Goal: Information Seeking & Learning: Find specific fact

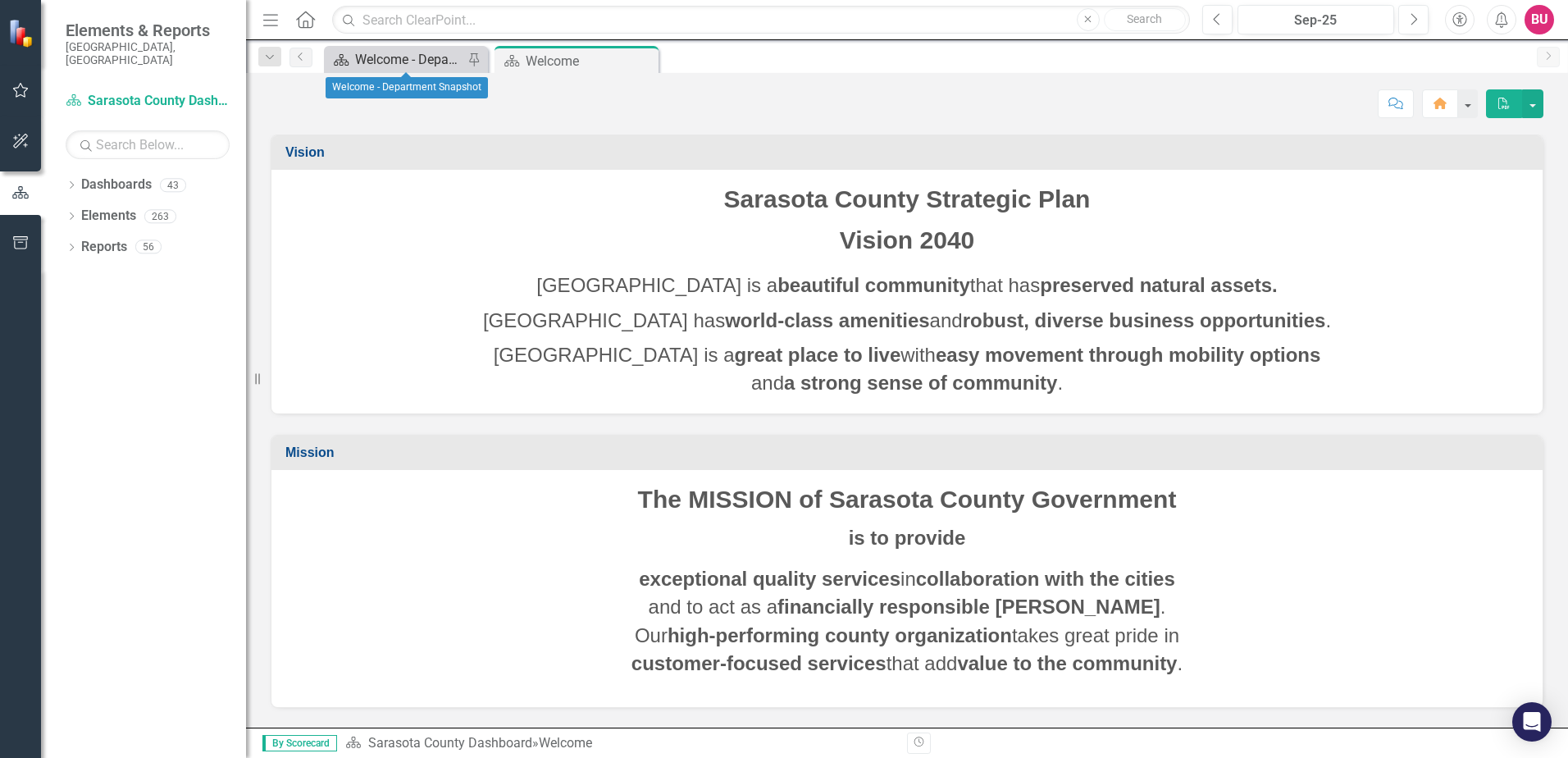
click at [363, 59] on div "Welcome - Department Snapshot" at bounding box center [409, 59] width 108 height 21
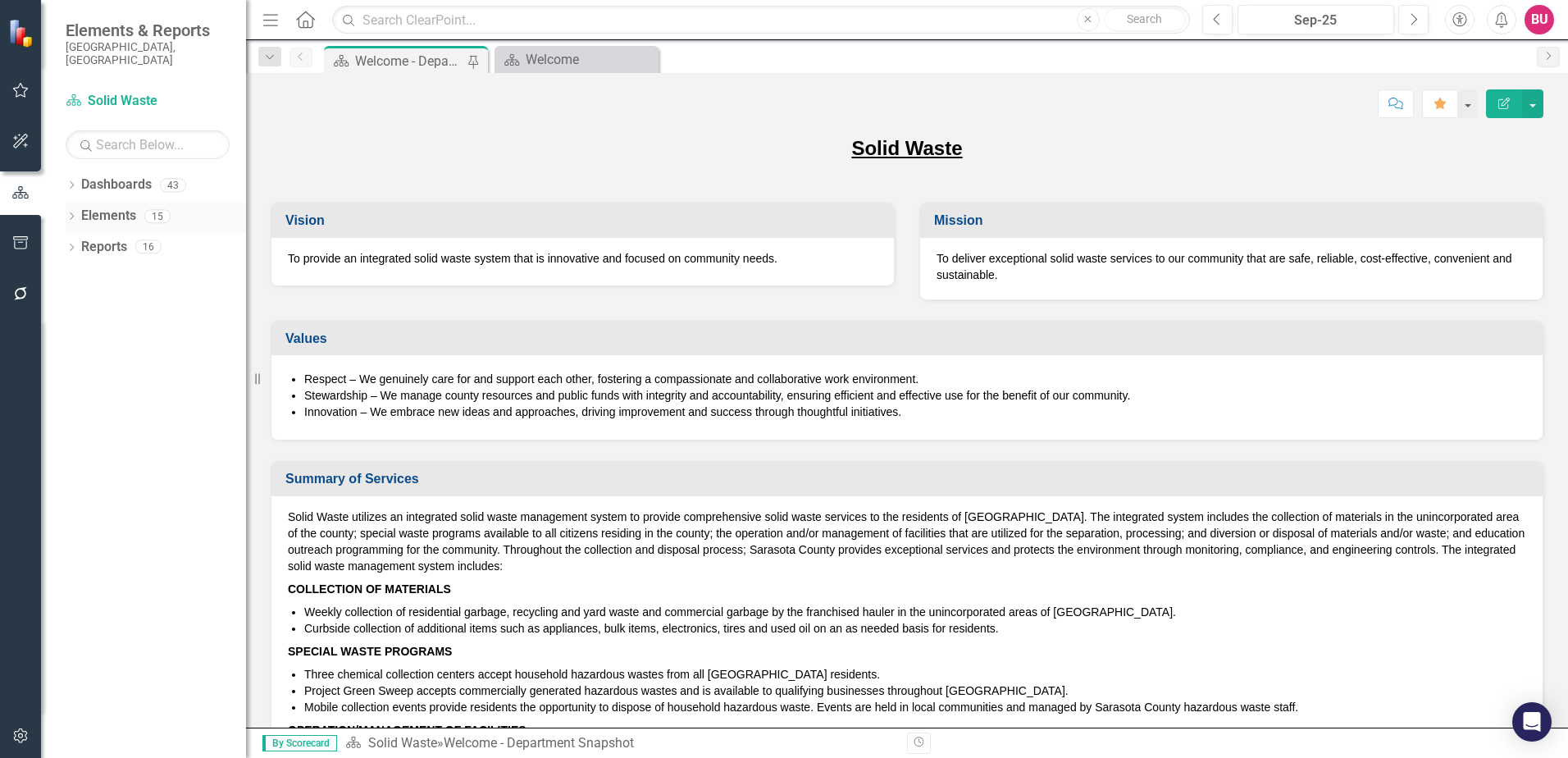
click at [68, 213] on icon "Dropdown" at bounding box center [72, 217] width 12 height 9
click at [81, 304] on div "Dropdown" at bounding box center [80, 311] width 12 height 14
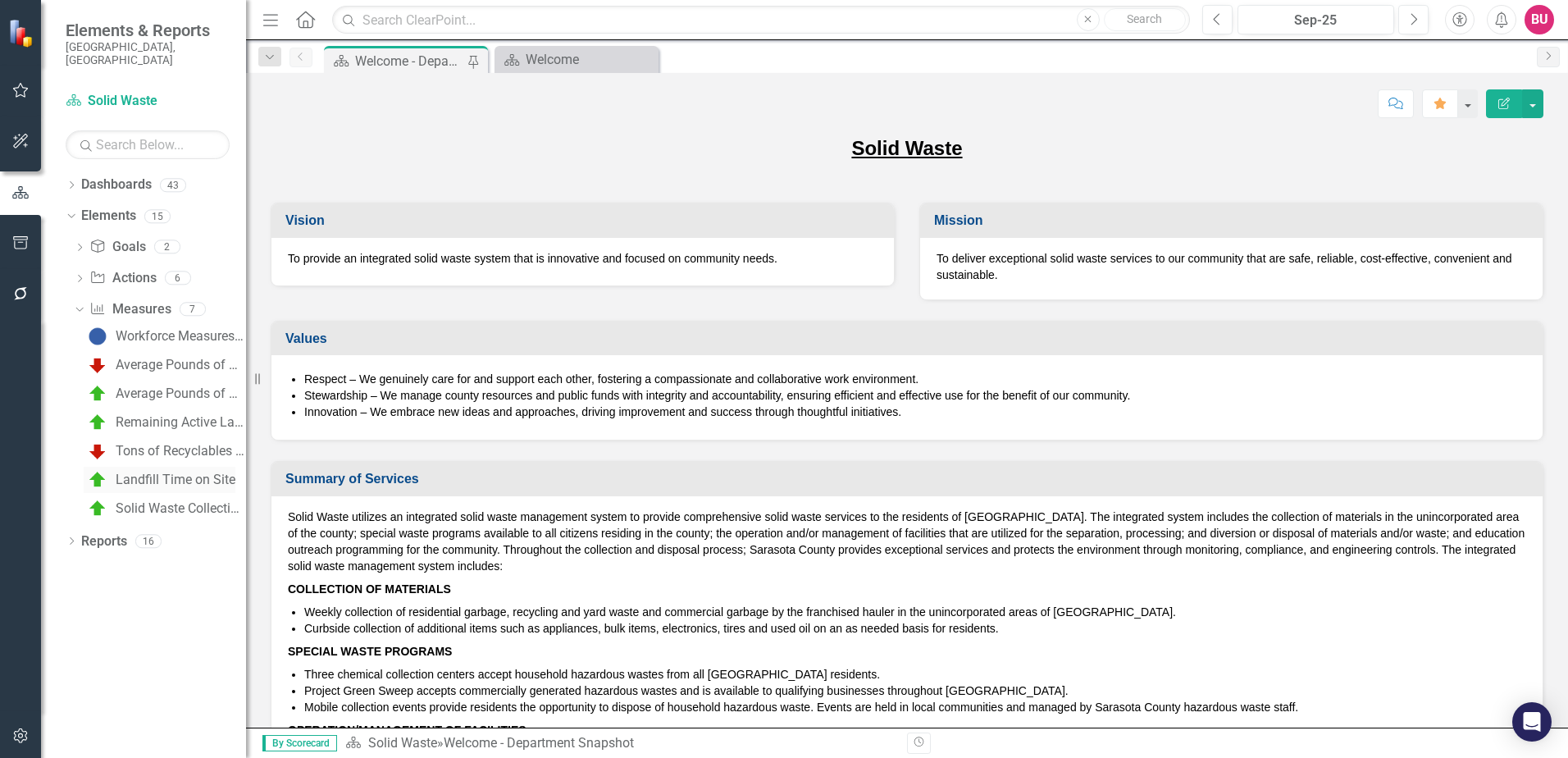
click at [139, 472] on div "Landfill Time on Site" at bounding box center [176, 479] width 120 height 15
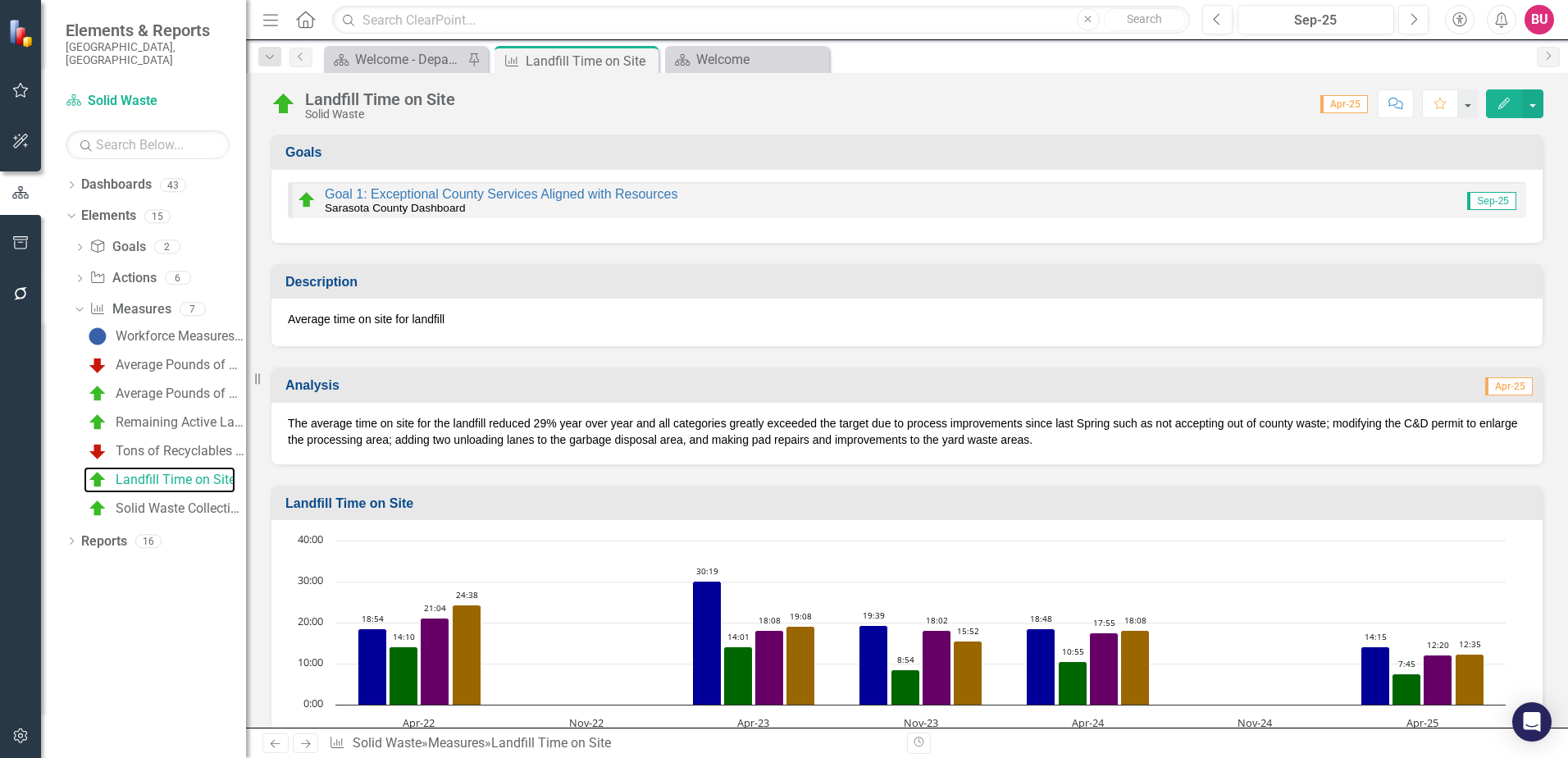
scroll to position [82, 0]
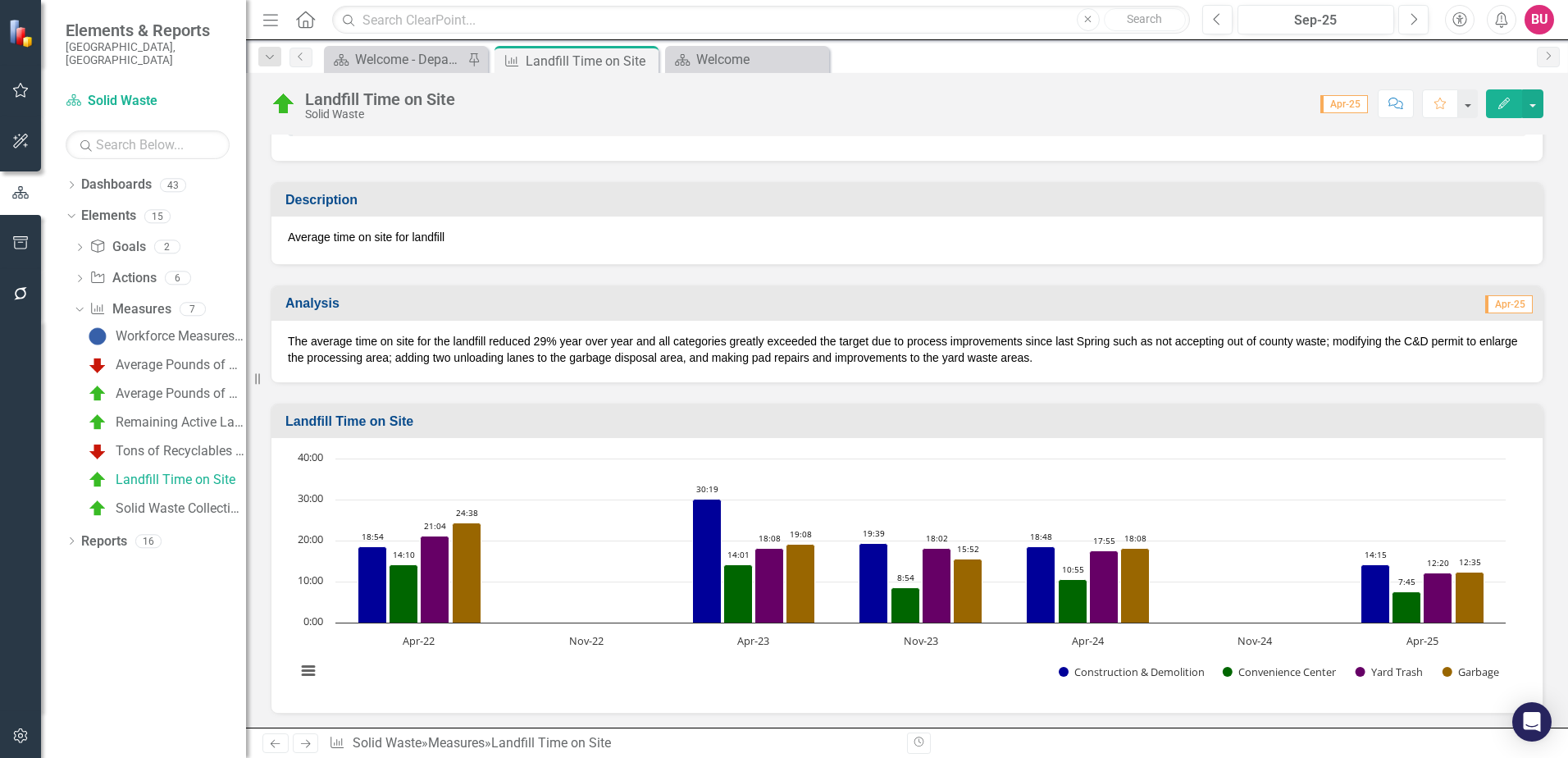
click at [514, 343] on p "The average time on site for the landfill reduced 29% year over year and all ca…" at bounding box center [906, 349] width 1238 height 32
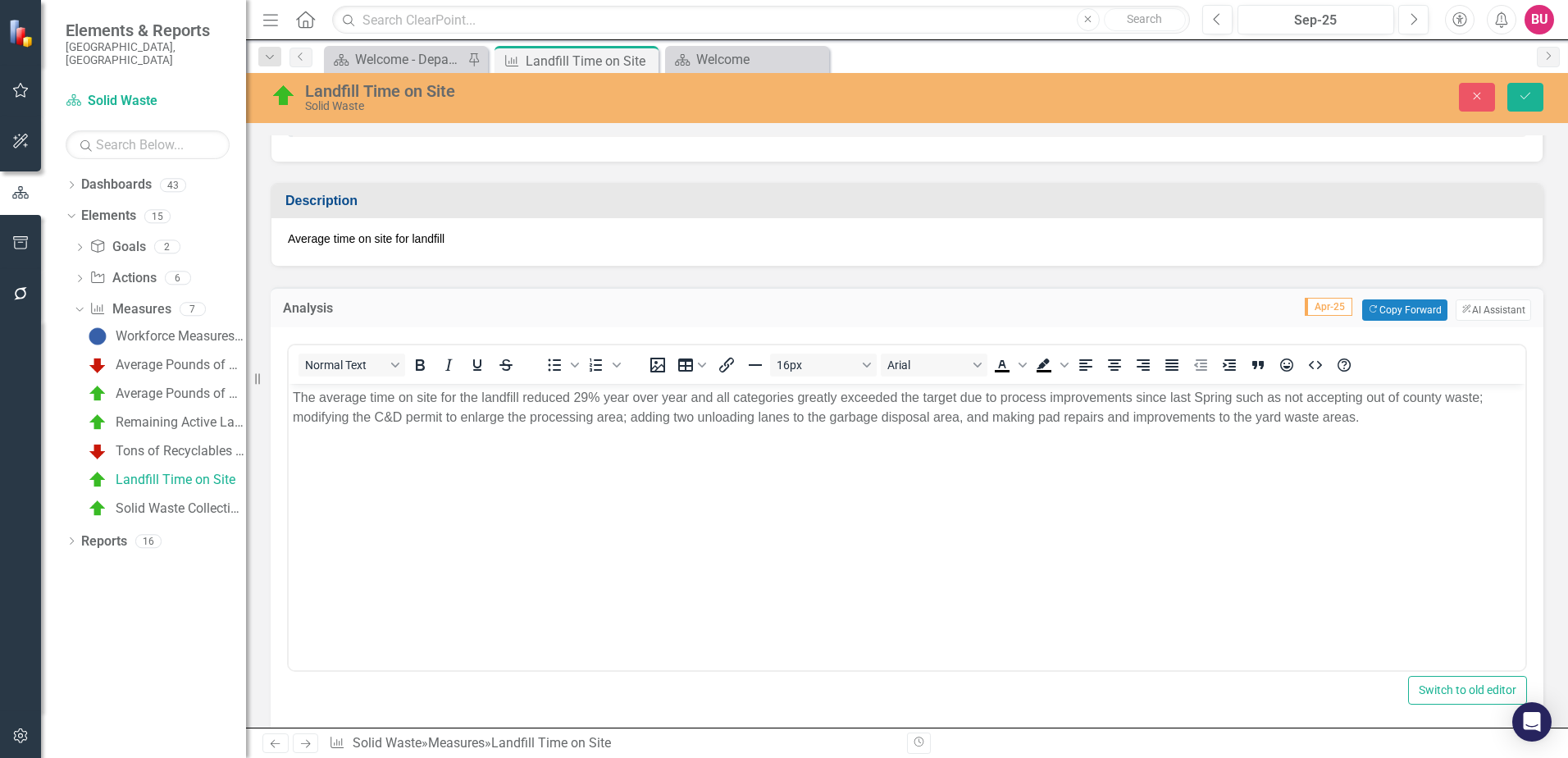
scroll to position [0, 0]
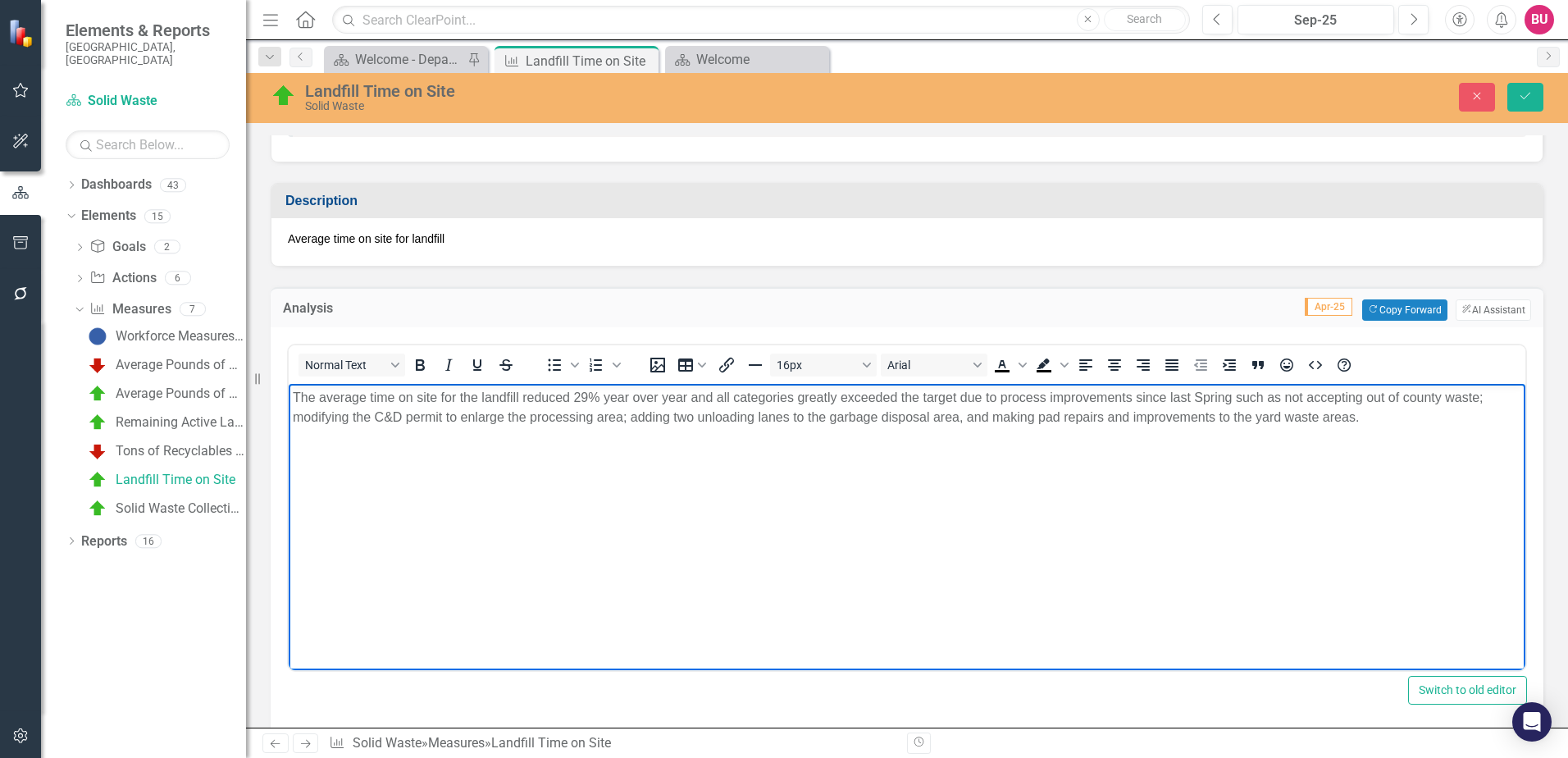
drag, startPoint x: 295, startPoint y: 396, endPoint x: 1390, endPoint y: 417, distance: 1095.2
click at [1390, 417] on p "The average time on site for the landfill reduced 29% year over year and all ca…" at bounding box center [906, 406] width 1228 height 39
copy p "The average time on site for the landfill reduced 29% year over year and all ca…"
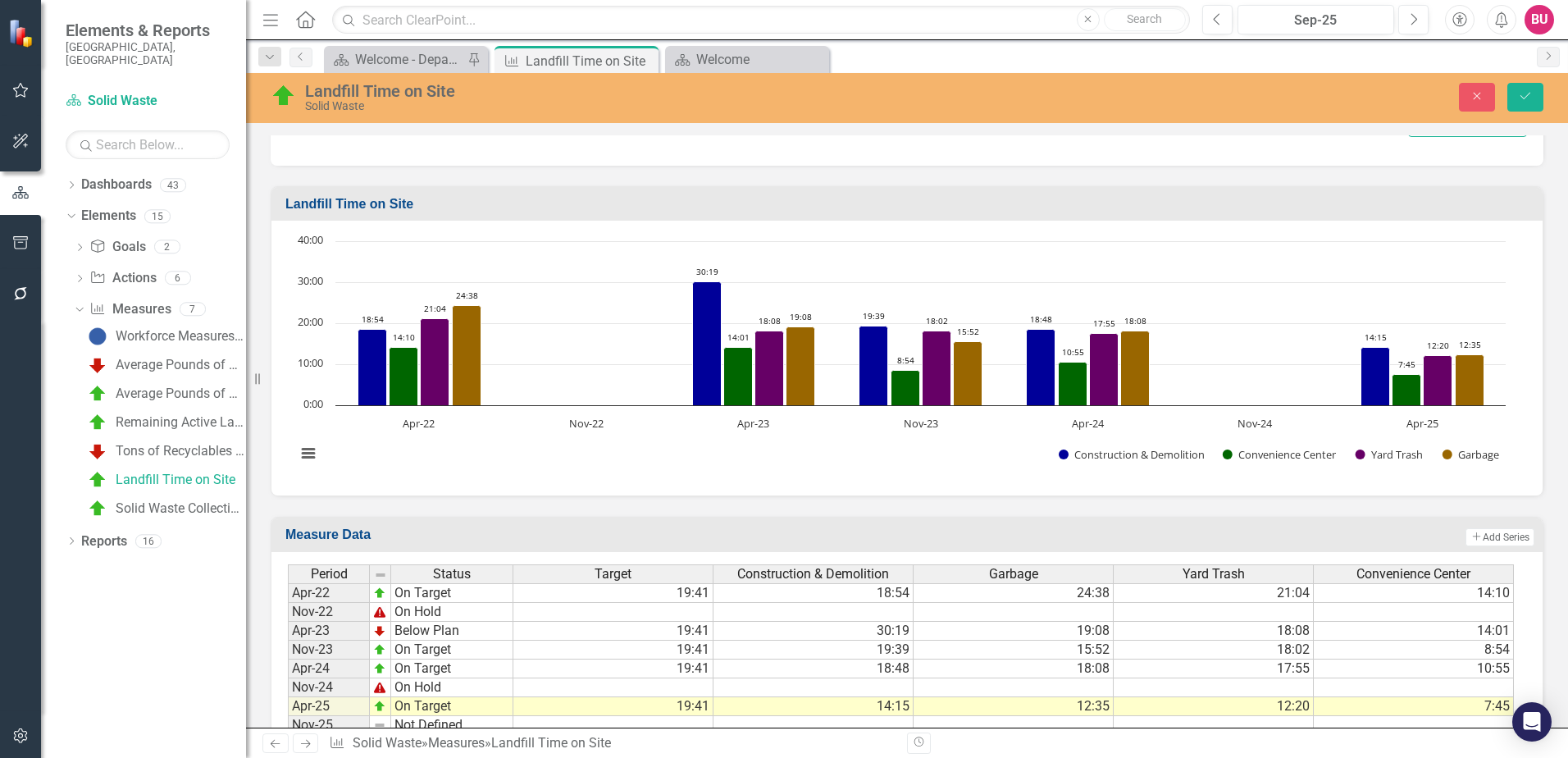
scroll to position [717, 0]
